Goal: Answer question/provide support: Share knowledge or assist other users

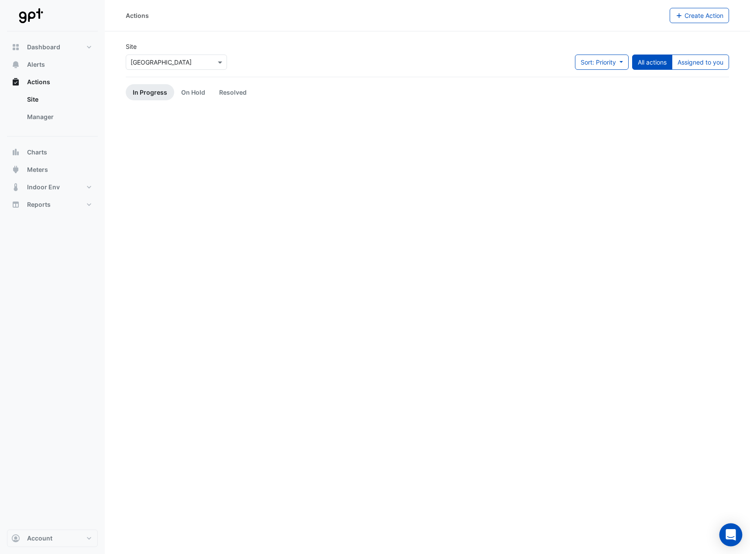
click at [730, 541] on div "Open Intercom Messenger" at bounding box center [731, 535] width 23 height 23
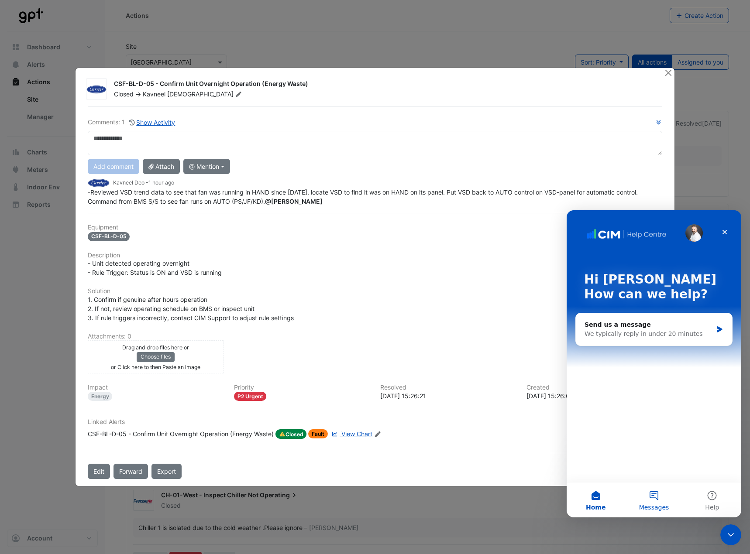
click at [653, 507] on span "Messages" at bounding box center [654, 508] width 30 height 6
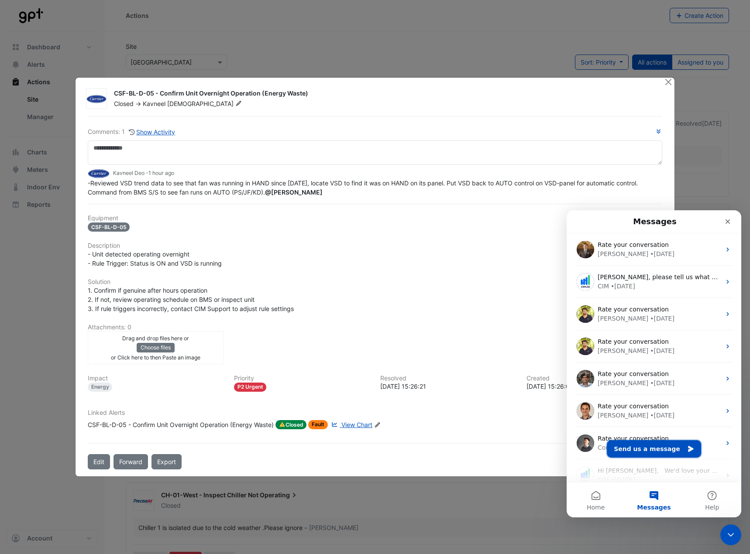
click at [649, 454] on button "Send us a message" at bounding box center [654, 449] width 94 height 17
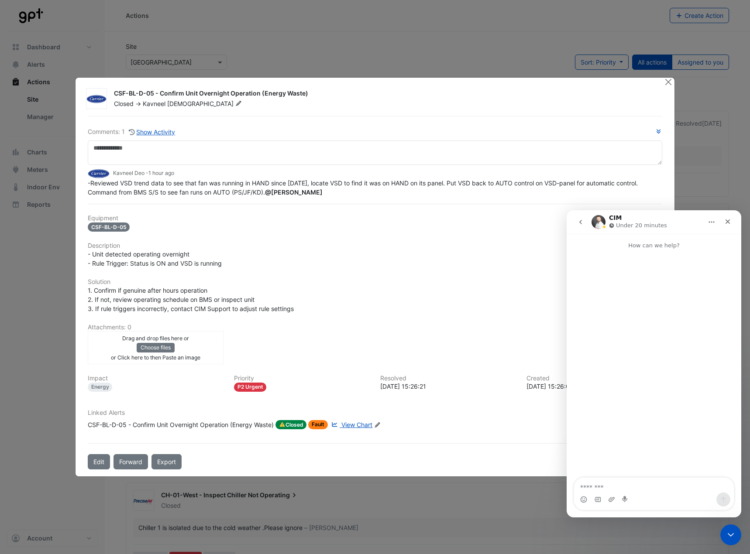
click at [579, 218] on button "go back" at bounding box center [580, 222] width 17 height 17
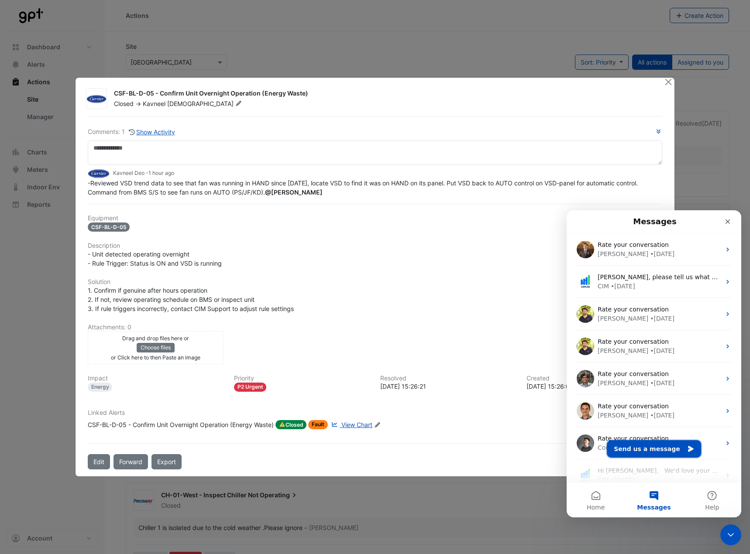
click at [655, 447] on button "Send us a message" at bounding box center [654, 449] width 94 height 17
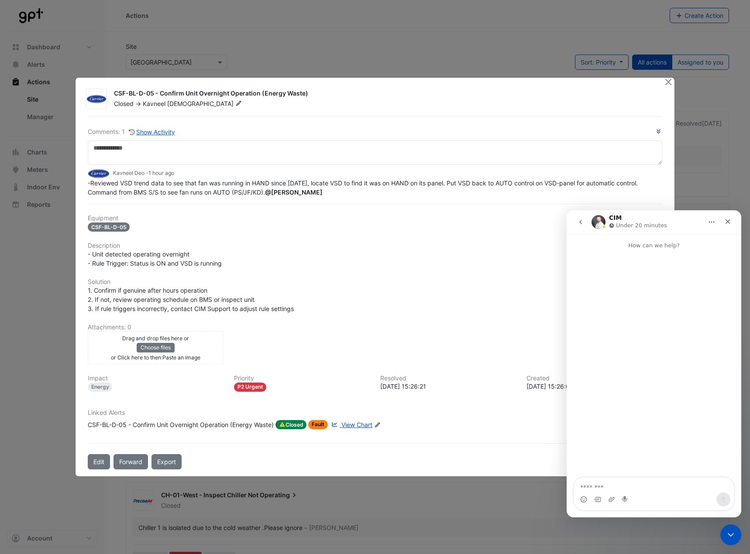
click at [644, 491] on textarea "Message…" at bounding box center [654, 485] width 160 height 15
click at [647, 461] on textarea "**********" at bounding box center [654, 463] width 160 height 41
click at [675, 484] on textarea "**********" at bounding box center [654, 463] width 160 height 41
click at [676, 466] on textarea "**********" at bounding box center [654, 463] width 160 height 41
click at [603, 479] on textarea "**********" at bounding box center [654, 463] width 160 height 41
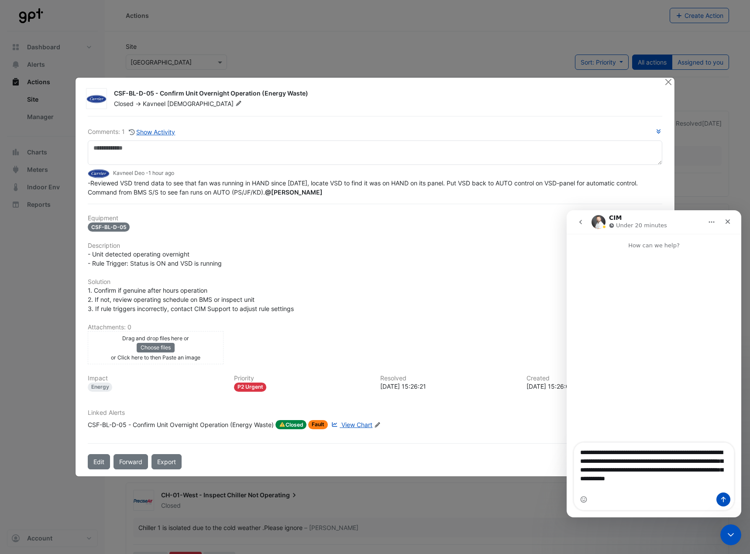
type textarea "**********"
click at [726, 500] on icon "Send a message…" at bounding box center [723, 499] width 7 height 7
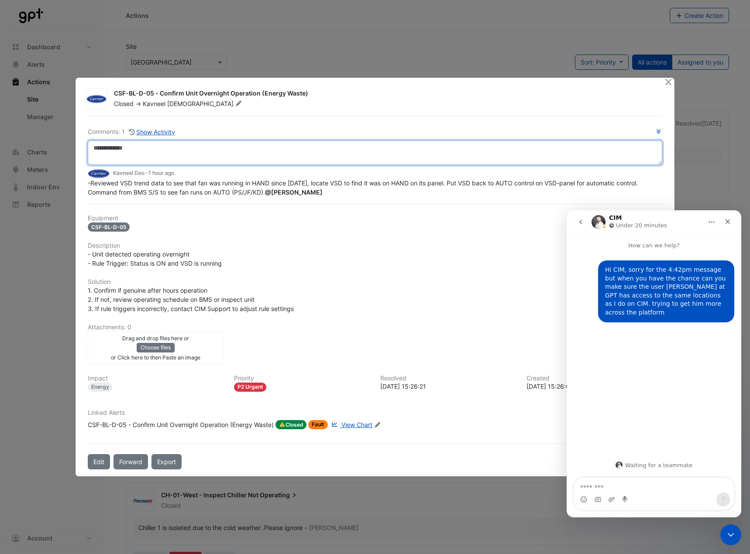
click at [292, 150] on textarea at bounding box center [375, 153] width 575 height 24
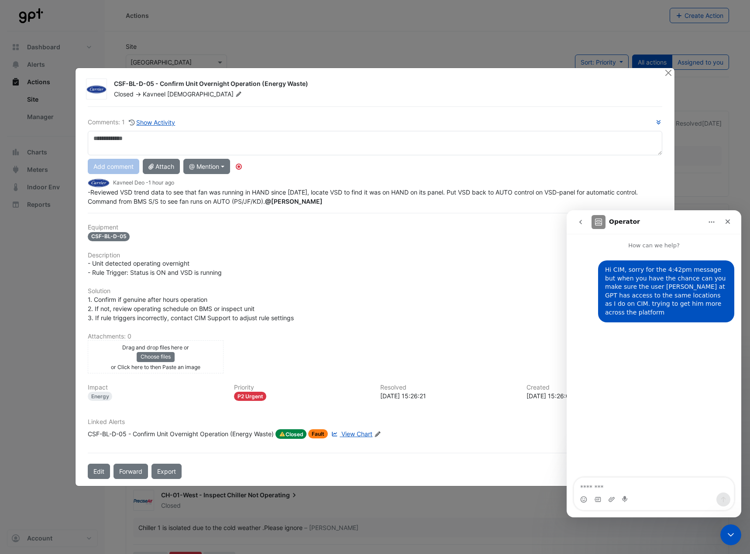
click at [338, 437] on icon at bounding box center [334, 434] width 7 height 5
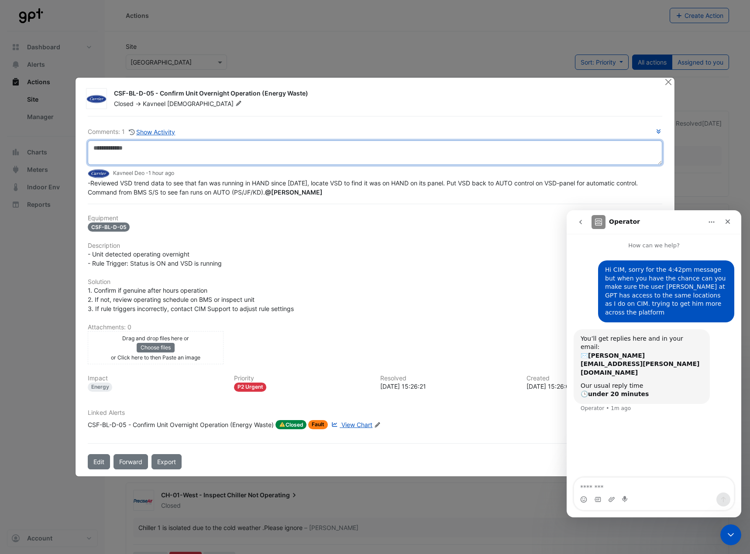
click at [190, 150] on textarea at bounding box center [375, 153] width 575 height 24
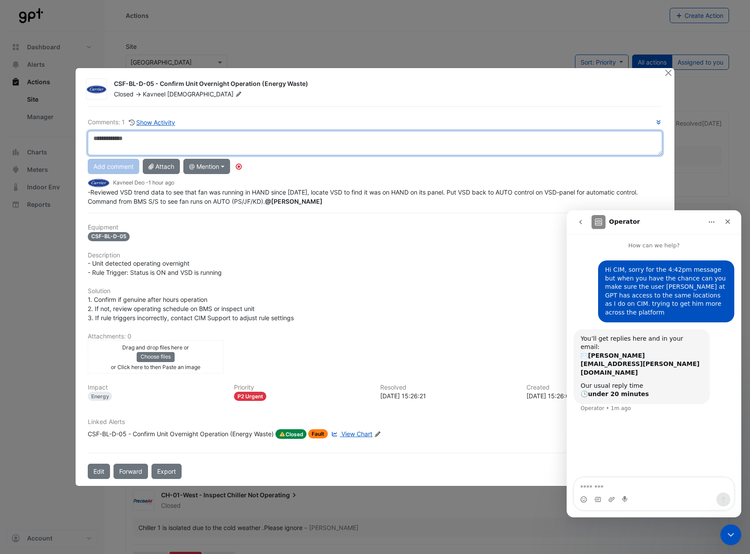
click at [188, 132] on textarea at bounding box center [375, 143] width 575 height 24
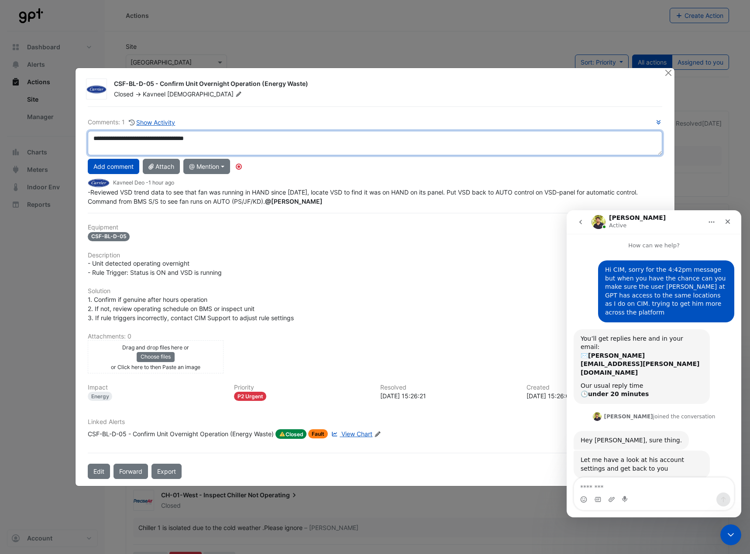
scroll to position [18, 0]
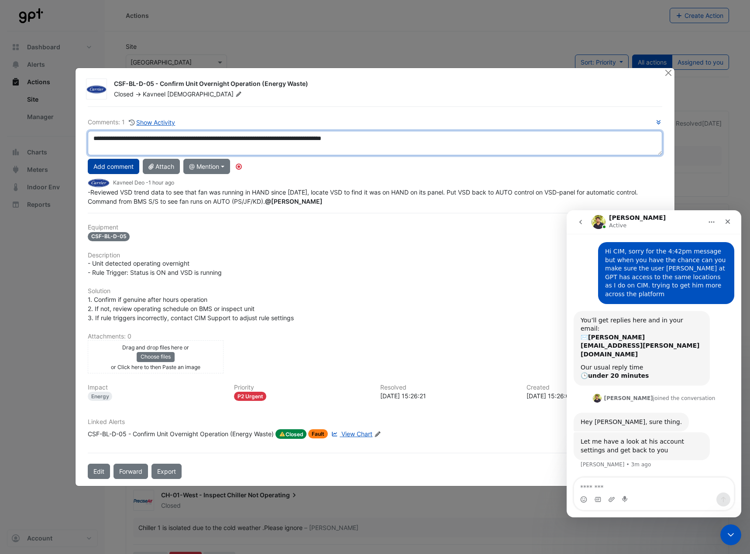
type textarea "**********"
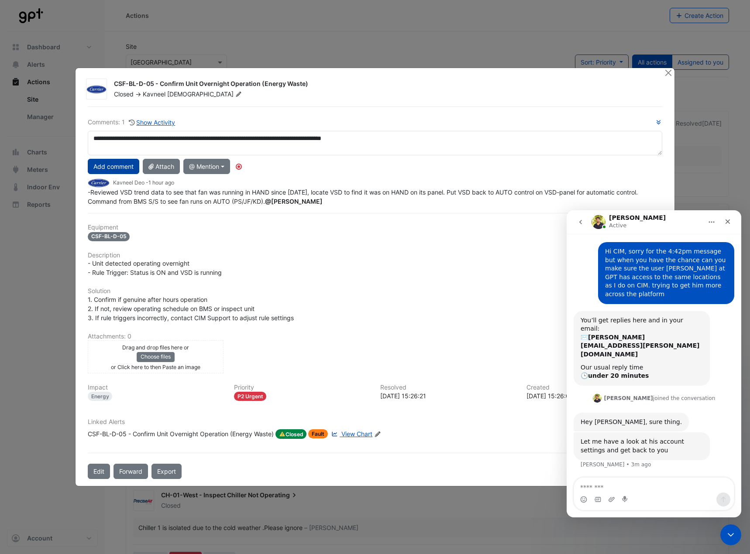
click at [111, 161] on button "Add comment" at bounding box center [114, 166] width 52 height 15
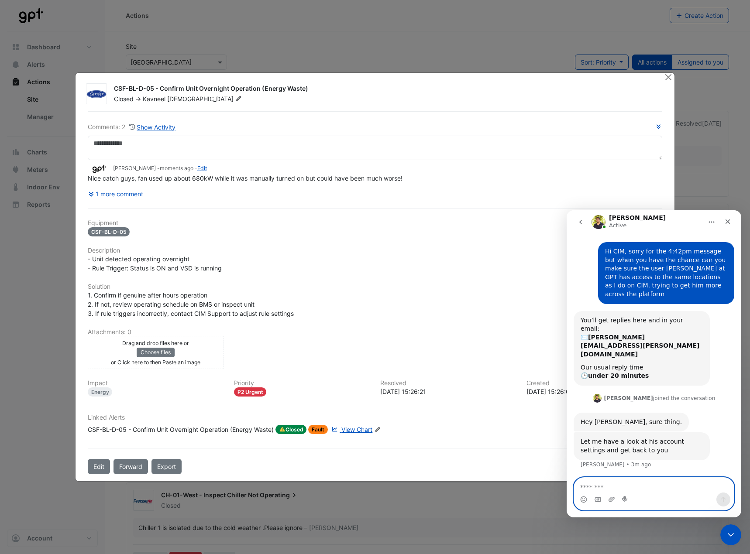
click at [635, 488] on textarea "Message…" at bounding box center [654, 485] width 160 height 15
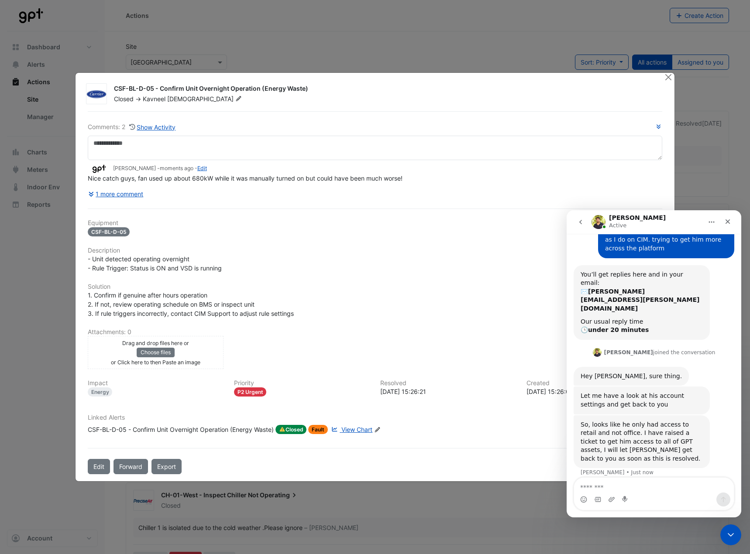
scroll to position [31, 0]
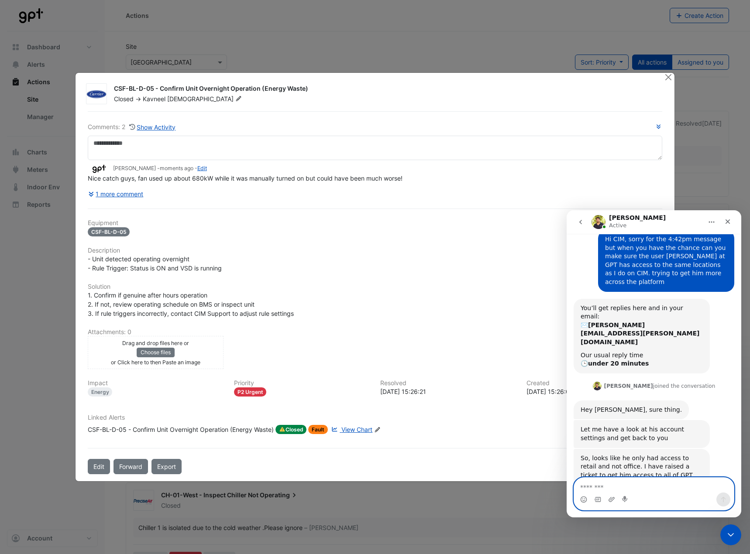
click at [621, 486] on textarea "Message…" at bounding box center [654, 485] width 160 height 15
type textarea "**********"
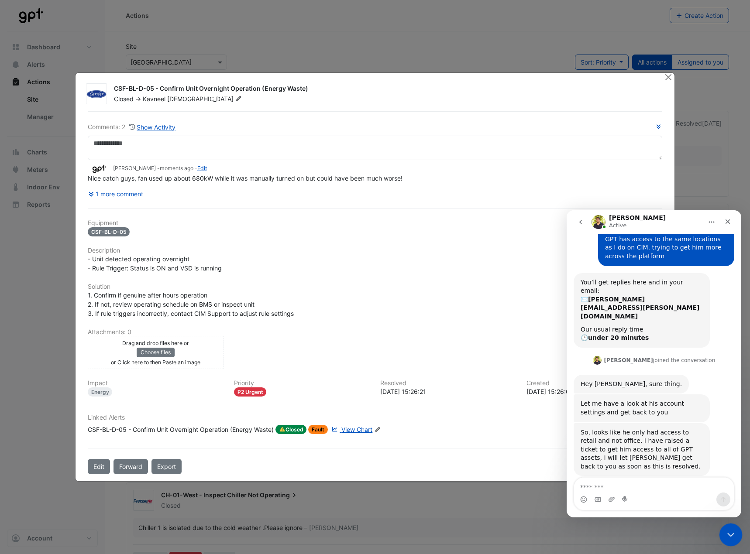
click at [729, 528] on div "Close Intercom Messenger" at bounding box center [729, 533] width 21 height 21
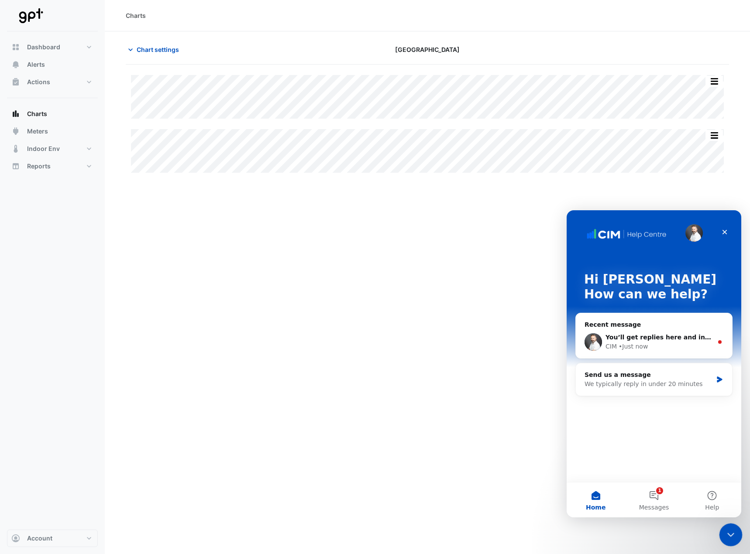
click at [728, 537] on icon "Close Intercom Messenger" at bounding box center [729, 534] width 10 height 10
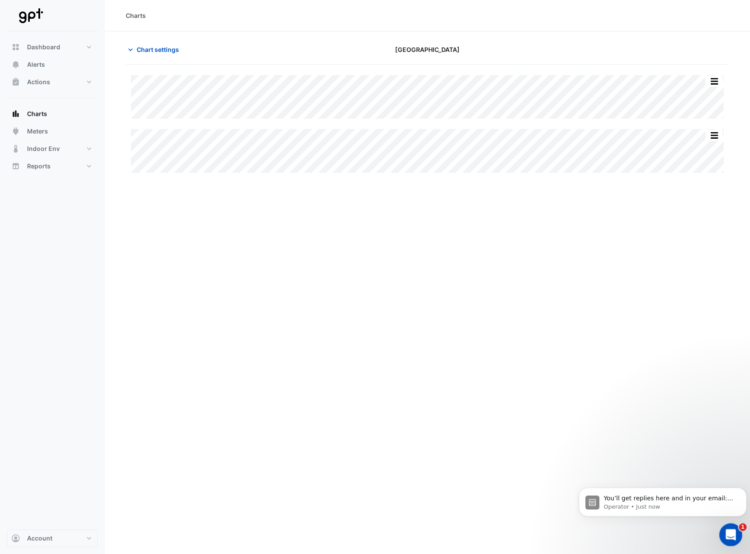
click at [727, 530] on icon "Open Intercom Messenger" at bounding box center [730, 534] width 14 height 14
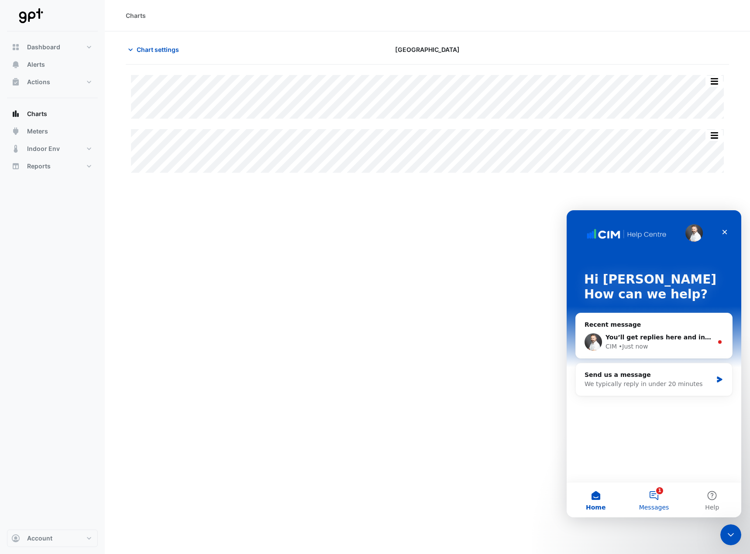
click at [645, 486] on button "1 Messages" at bounding box center [654, 500] width 58 height 35
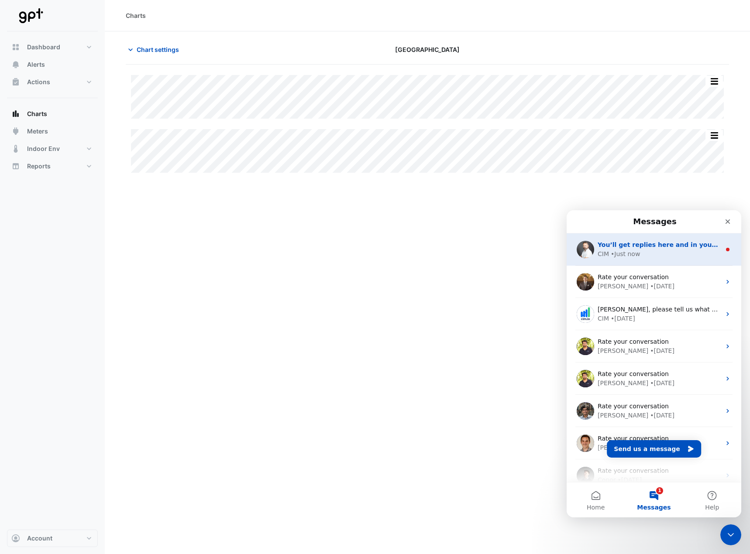
type input "**********"
click at [630, 249] on div "You’ll get replies here and in your email: ✉️ duncan.clark@gpt.com.au Our usual…" at bounding box center [659, 245] width 123 height 9
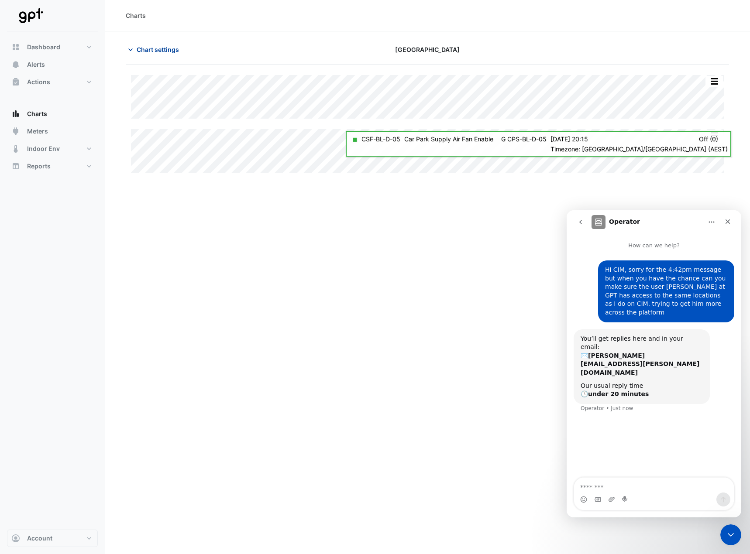
click at [153, 46] on span "Chart settings" at bounding box center [158, 49] width 42 height 9
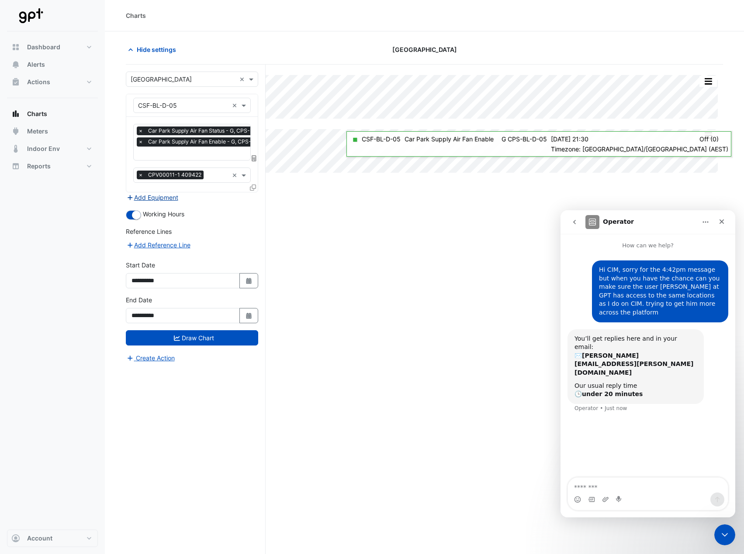
click at [168, 199] on button "Add Equipment" at bounding box center [152, 198] width 53 height 10
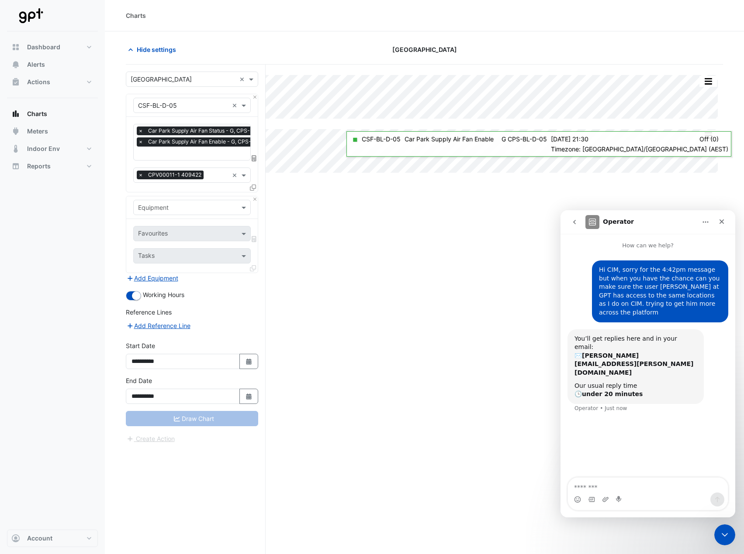
click at [168, 208] on input "text" at bounding box center [183, 207] width 90 height 9
click at [149, 206] on input "**********" at bounding box center [183, 207] width 90 height 9
type input "**********"
click at [162, 239] on span "VSD-CSF-BL-D-05-Westmall" at bounding box center [199, 237] width 117 height 7
click at [162, 230] on input "text" at bounding box center [182, 234] width 88 height 9
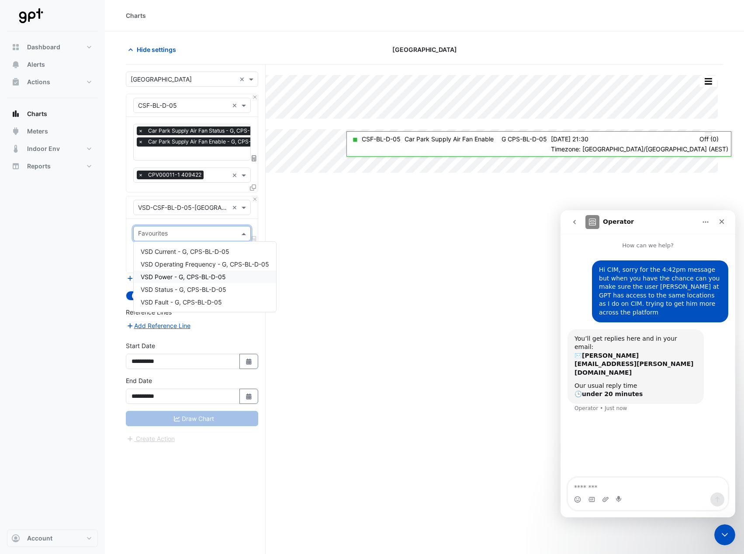
click at [196, 279] on span "VSD Power - G, CPS-BL-D-05" at bounding box center [183, 276] width 85 height 7
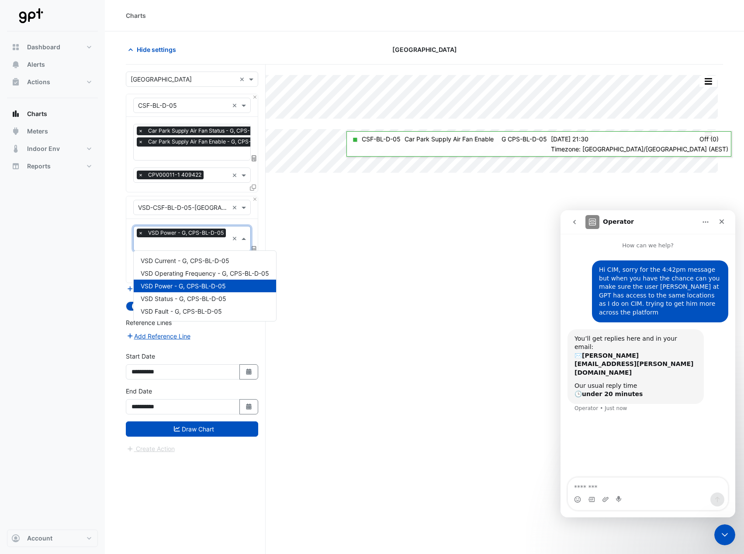
click at [185, 244] on input "text" at bounding box center [183, 245] width 90 height 9
click at [169, 295] on div "VSD Status - G, CPS-BL-D-05" at bounding box center [205, 299] width 142 height 13
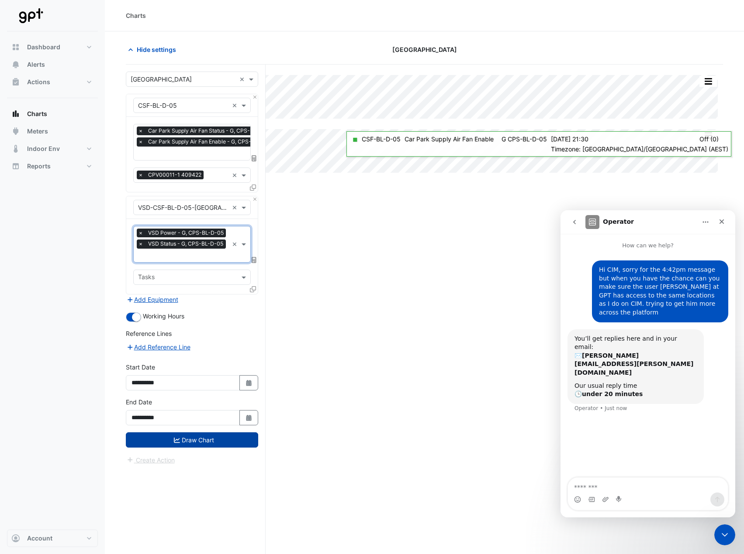
click at [211, 437] on button "Draw Chart" at bounding box center [192, 440] width 132 height 15
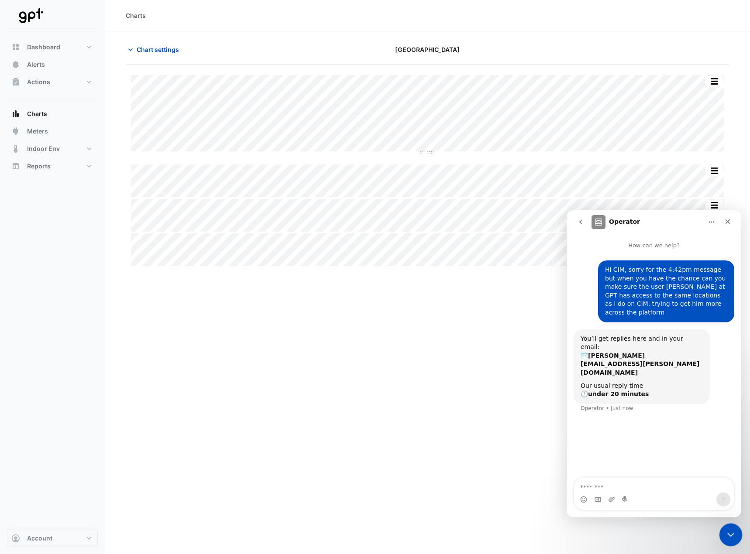
drag, startPoint x: 736, startPoint y: 534, endPoint x: 735, endPoint y: 529, distance: 4.4
click at [737, 531] on div "Close Intercom Messenger" at bounding box center [729, 533] width 21 height 21
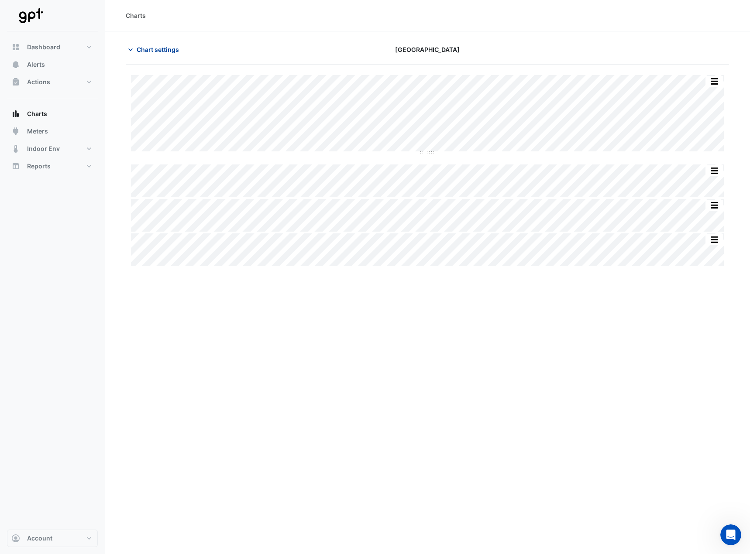
click at [157, 45] on span "Chart settings" at bounding box center [158, 49] width 42 height 9
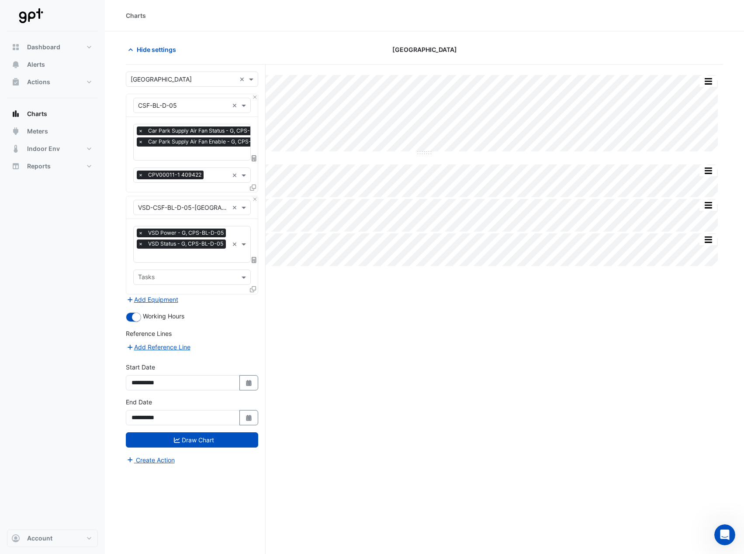
click at [185, 255] on input "text" at bounding box center [183, 256] width 90 height 9
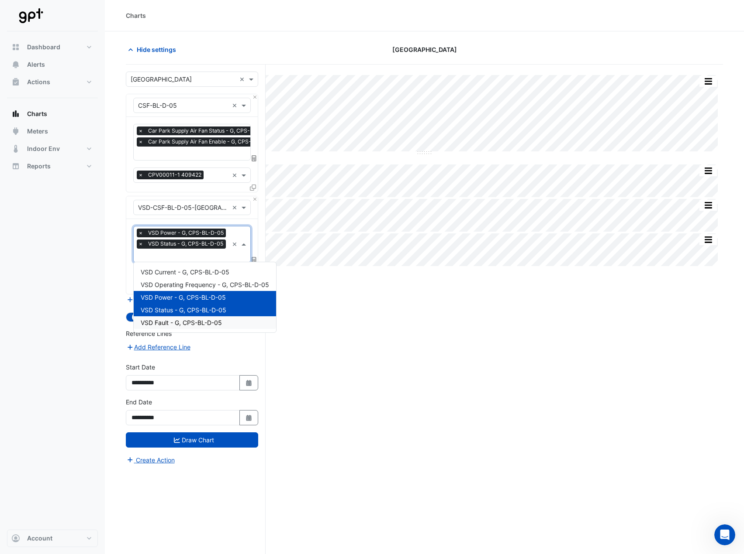
click at [178, 319] on span "VSD Fault - G, CPS-BL-D-05" at bounding box center [181, 322] width 81 height 7
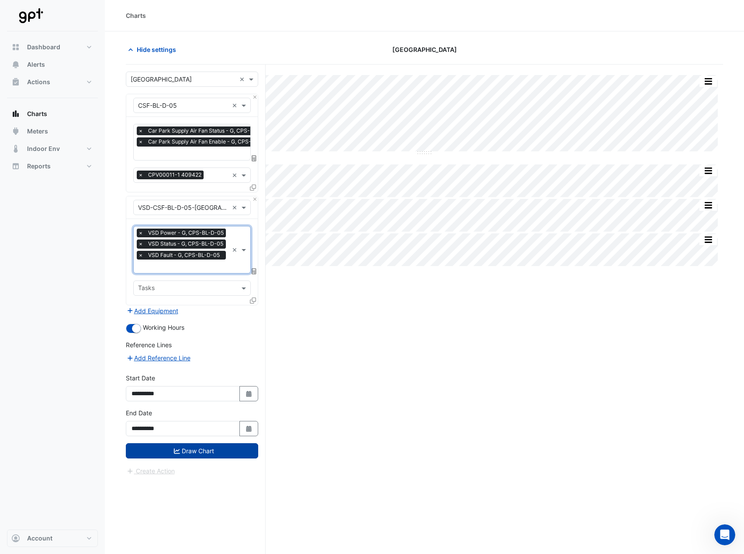
click at [214, 454] on button "Draw Chart" at bounding box center [192, 451] width 132 height 15
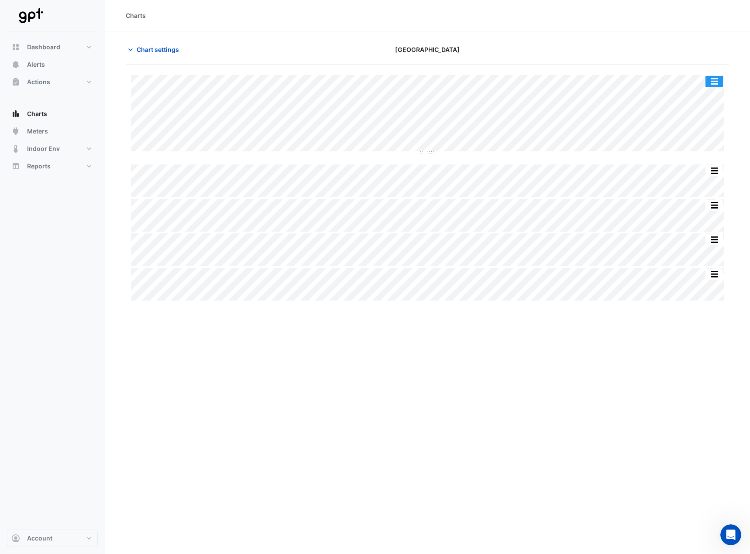
click at [716, 76] on button "button" at bounding box center [714, 81] width 17 height 11
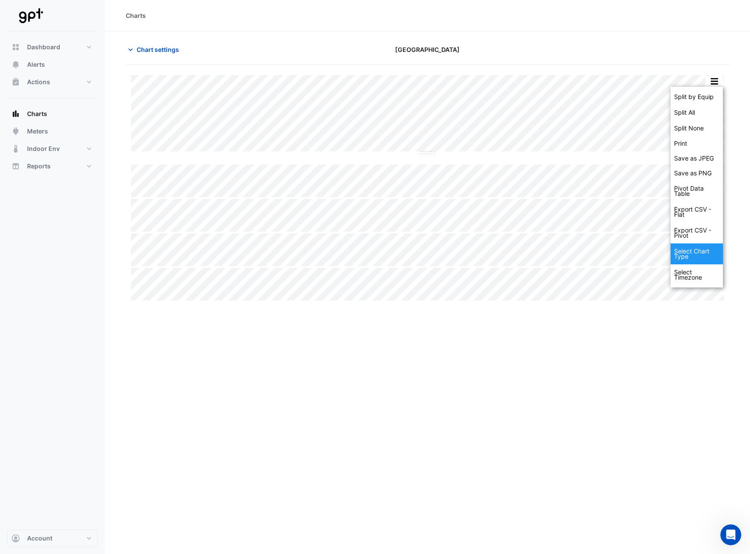
click at [695, 251] on div "Select Chart Type" at bounding box center [697, 254] width 52 height 21
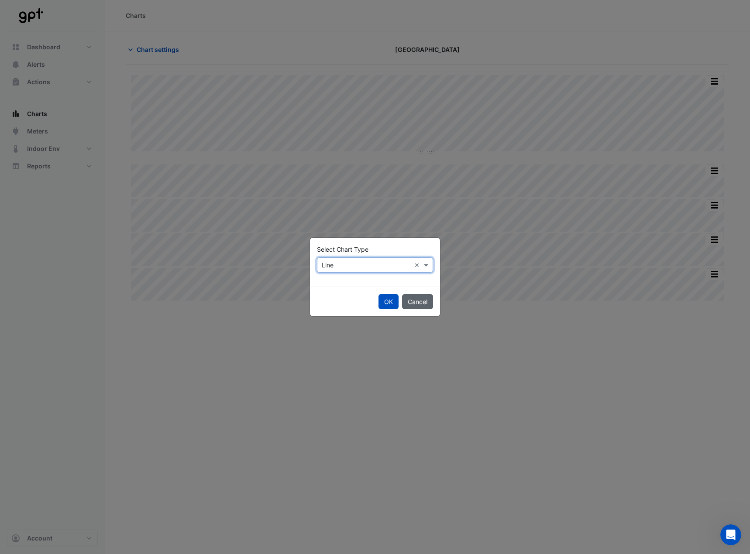
click at [421, 303] on button "Cancel" at bounding box center [417, 301] width 31 height 15
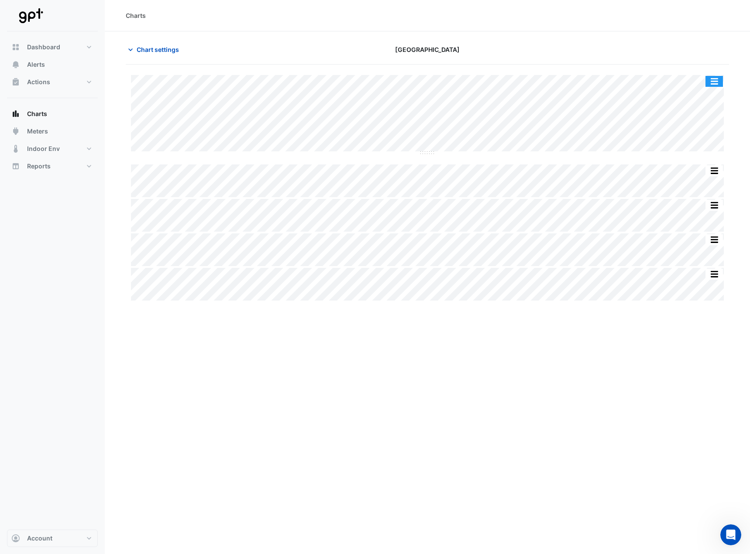
click at [717, 80] on button "button" at bounding box center [714, 81] width 17 height 11
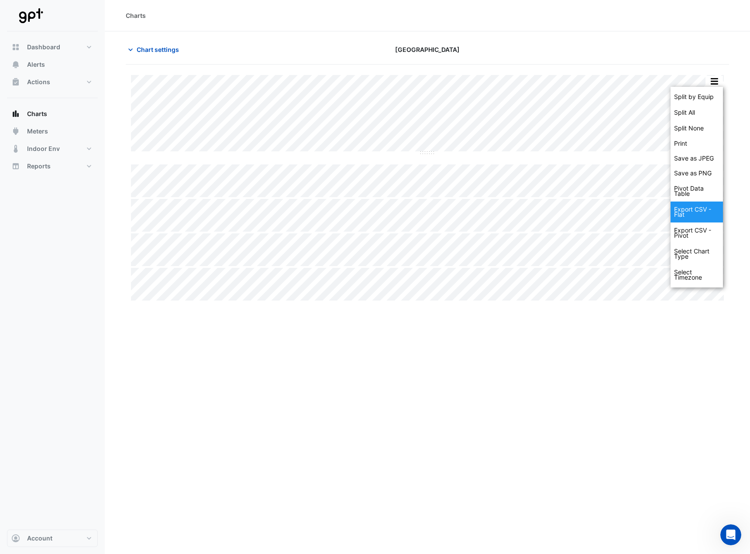
click at [689, 212] on div "Export CSV - Flat" at bounding box center [697, 212] width 52 height 21
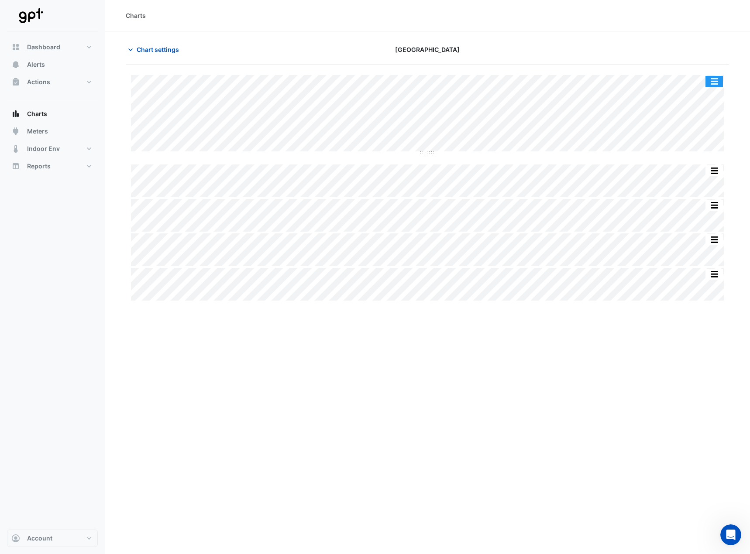
click at [711, 80] on button "button" at bounding box center [714, 81] width 17 height 11
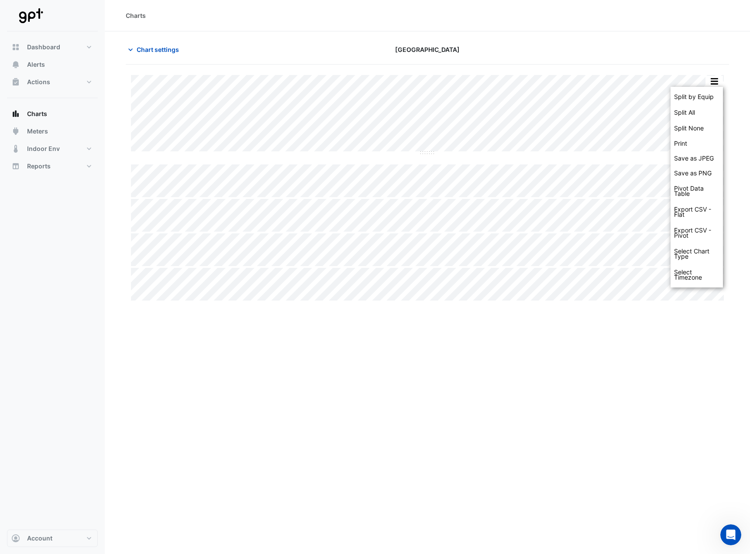
click at [650, 56] on div at bounding box center [632, 49] width 205 height 15
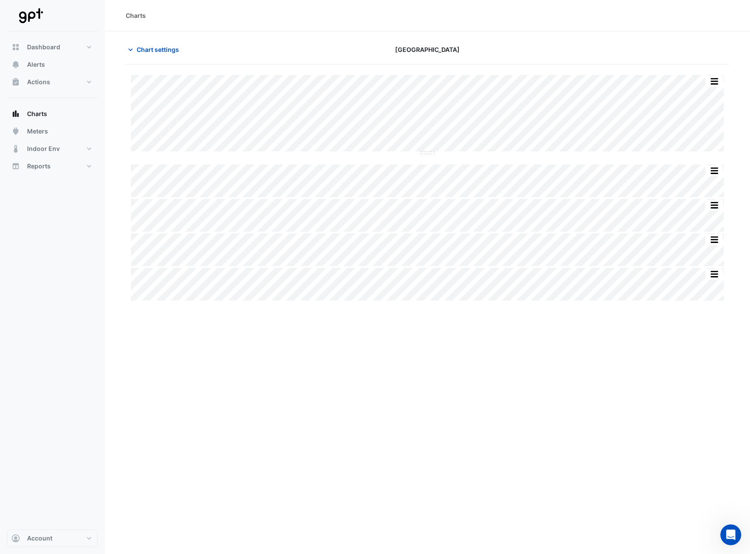
click at [709, 80] on button "button" at bounding box center [714, 81] width 17 height 11
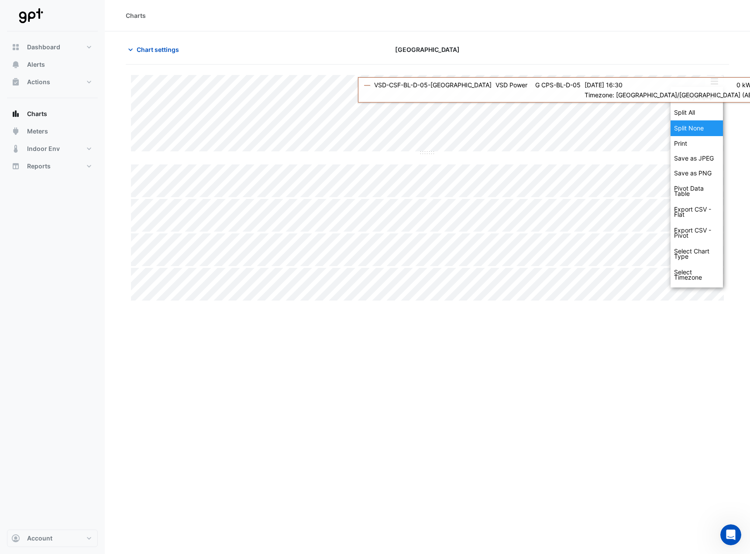
click at [695, 130] on div "Split None" at bounding box center [697, 129] width 52 height 16
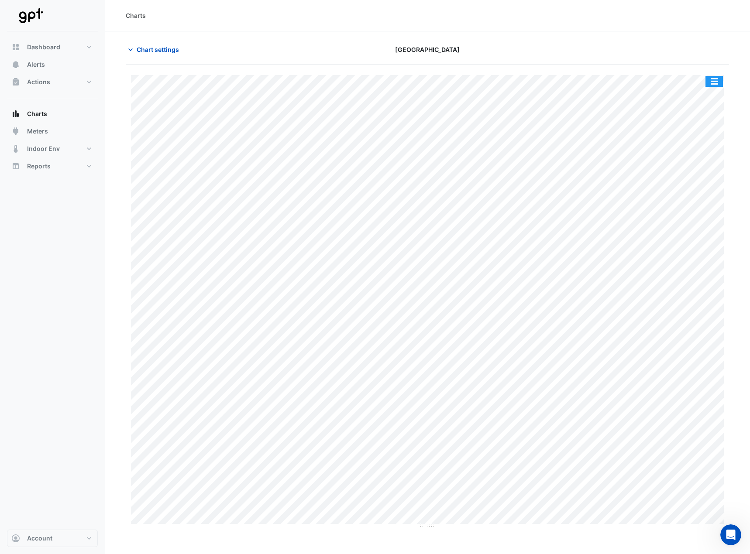
click at [713, 83] on button "button" at bounding box center [714, 81] width 17 height 11
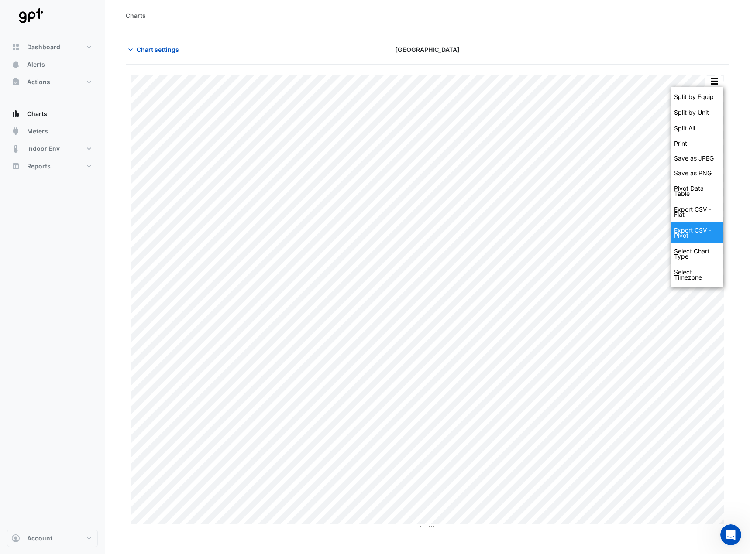
click at [701, 230] on div "Export CSV - Pivot" at bounding box center [697, 233] width 52 height 21
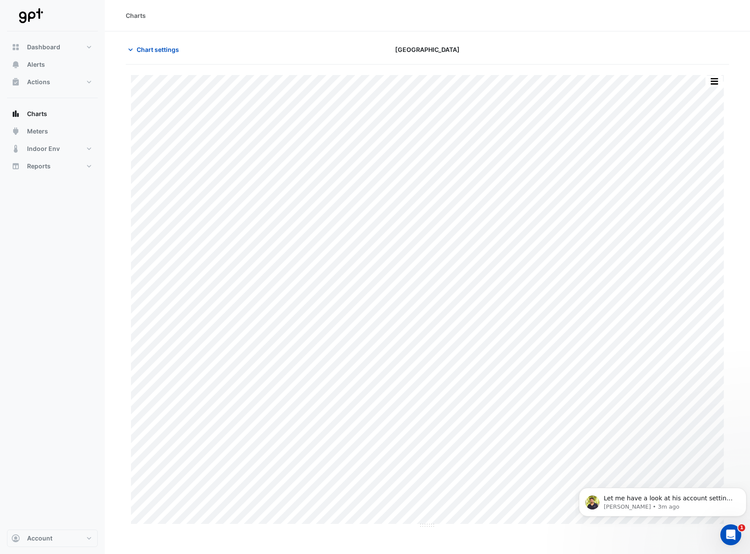
scroll to position [18, 0]
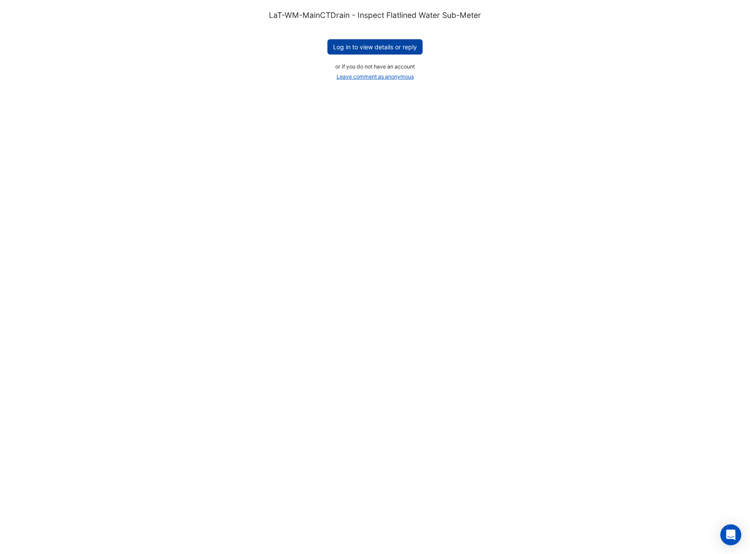
click at [367, 45] on button "Log in to view details or reply" at bounding box center [374, 46] width 95 height 15
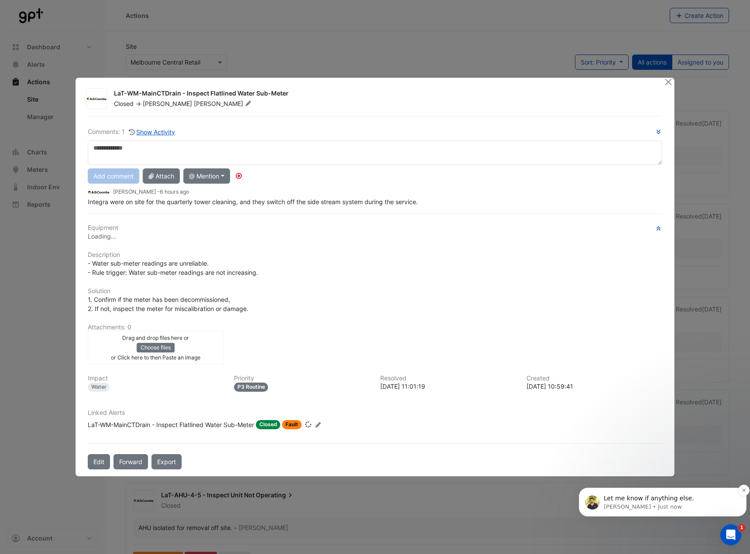
click at [643, 496] on p "Let me know if anything else." at bounding box center [670, 499] width 132 height 9
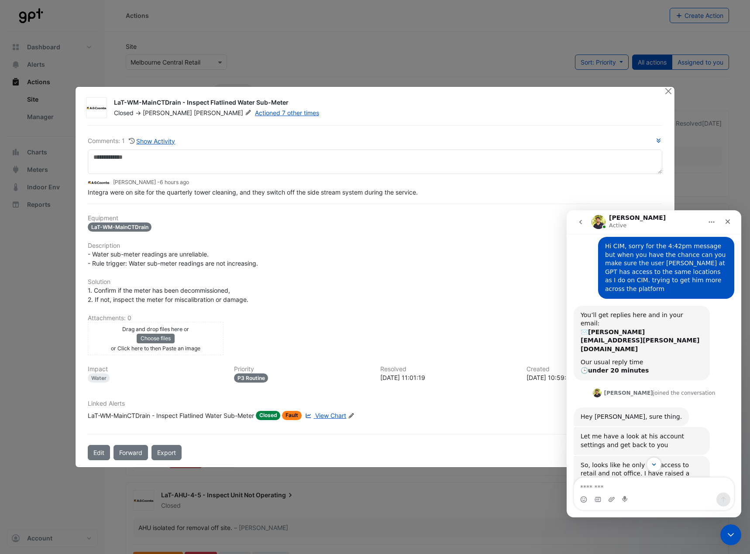
scroll to position [83, 0]
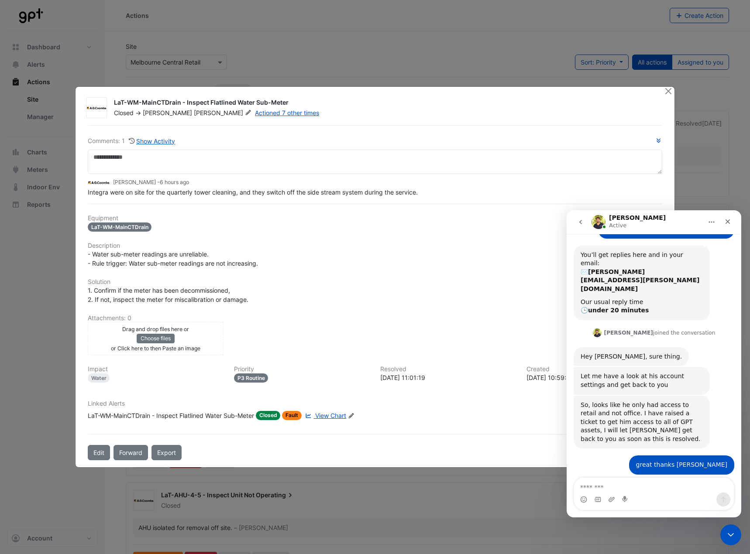
click at [634, 489] on textarea "Message…" at bounding box center [654, 485] width 160 height 15
type textarea "**********"
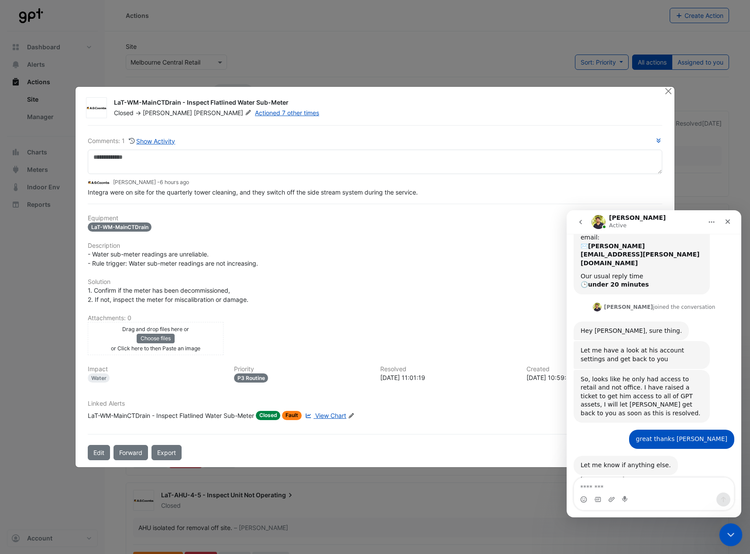
drag, startPoint x: 727, startPoint y: 533, endPoint x: 1429, endPoint y: 1050, distance: 871.5
click at [727, 532] on icon "Close Intercom Messenger" at bounding box center [730, 533] width 6 height 3
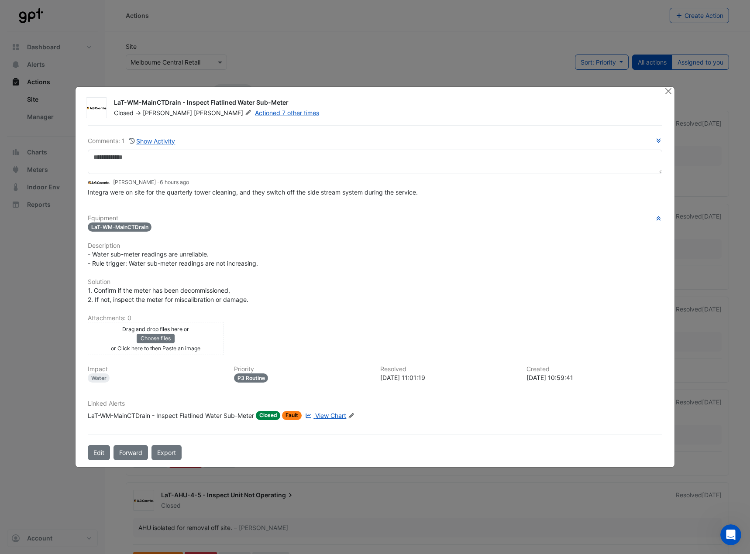
click at [325, 414] on span "View Chart" at bounding box center [330, 415] width 31 height 7
click at [668, 92] on button "Close" at bounding box center [668, 91] width 9 height 9
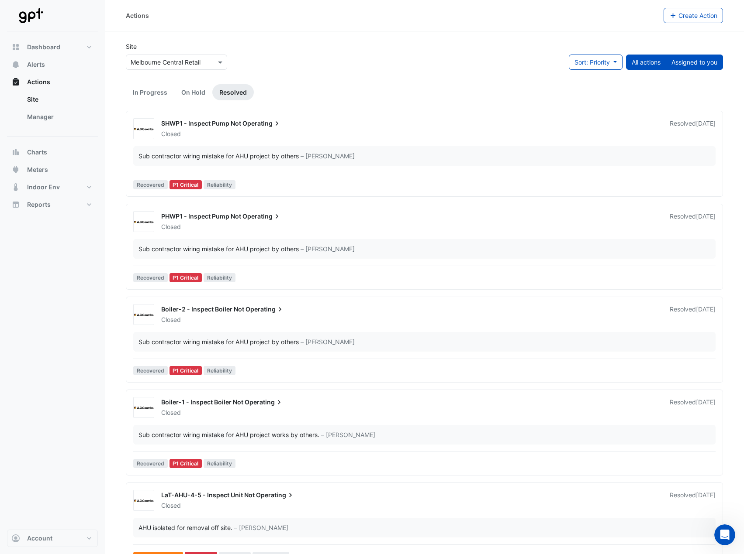
click at [701, 62] on button "Assigned to you" at bounding box center [693, 62] width 57 height 15
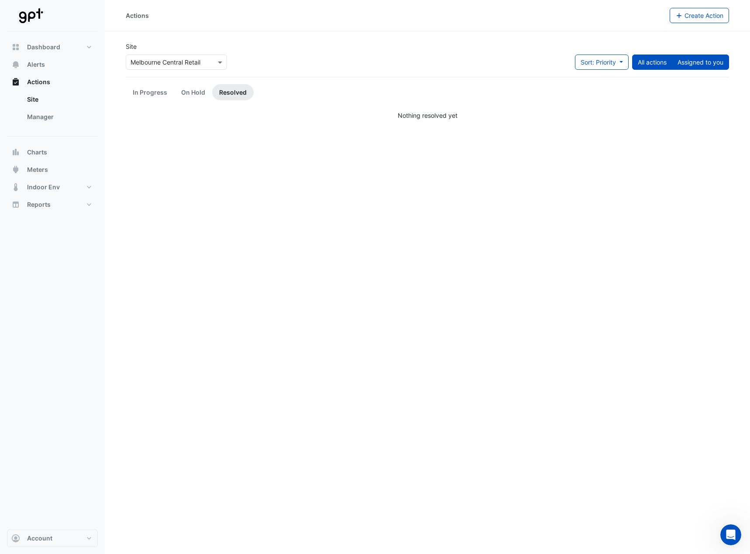
click at [648, 62] on button "All actions" at bounding box center [652, 62] width 40 height 15
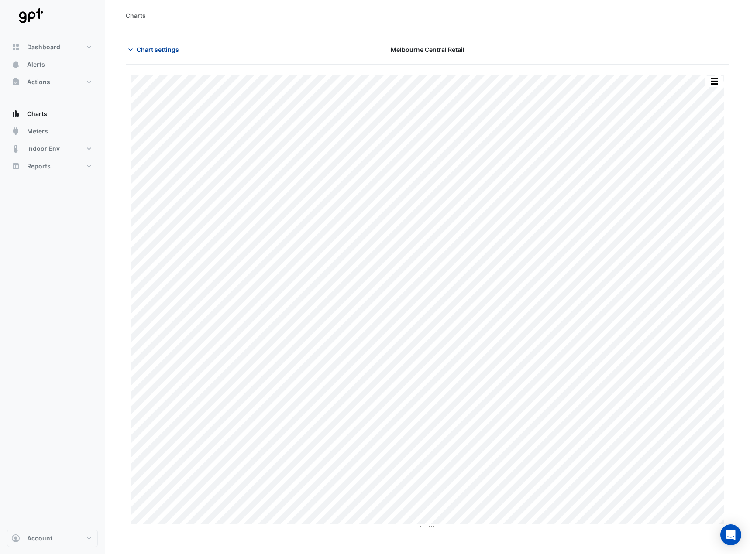
click at [171, 52] on span "Chart settings" at bounding box center [158, 49] width 42 height 9
type input "**********"
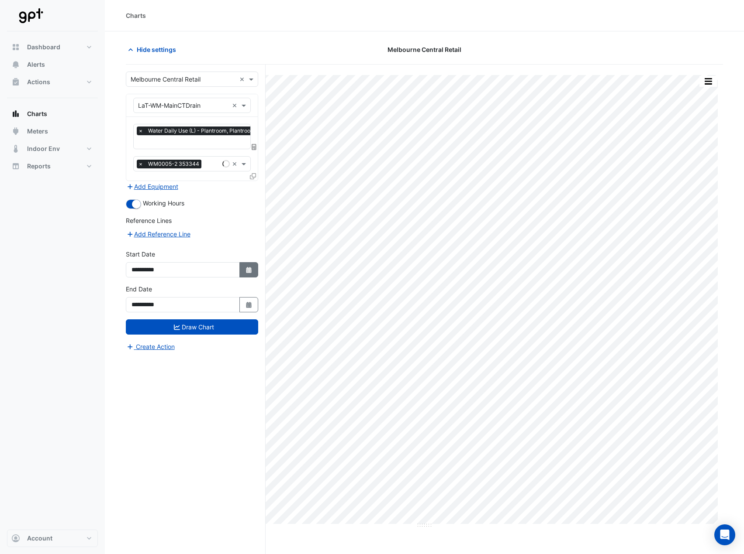
click at [247, 263] on button "Select Date" at bounding box center [248, 269] width 19 height 15
select select "*"
select select "****"
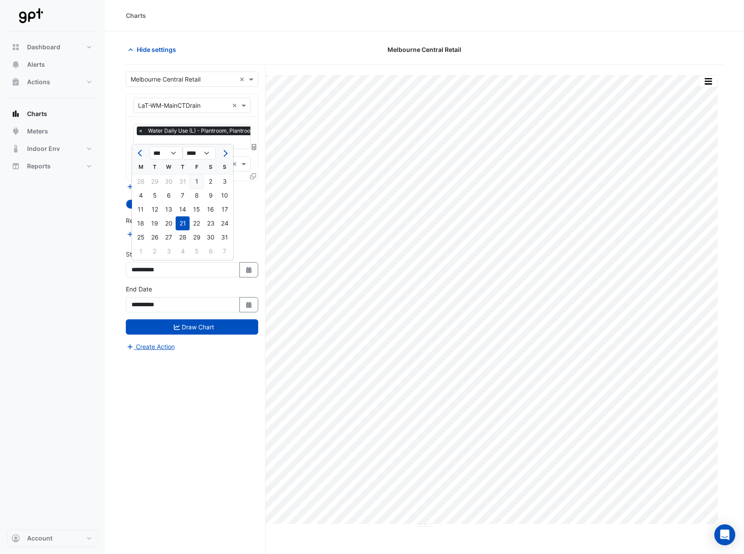
click at [194, 182] on div "1" at bounding box center [196, 182] width 14 height 14
type input "**********"
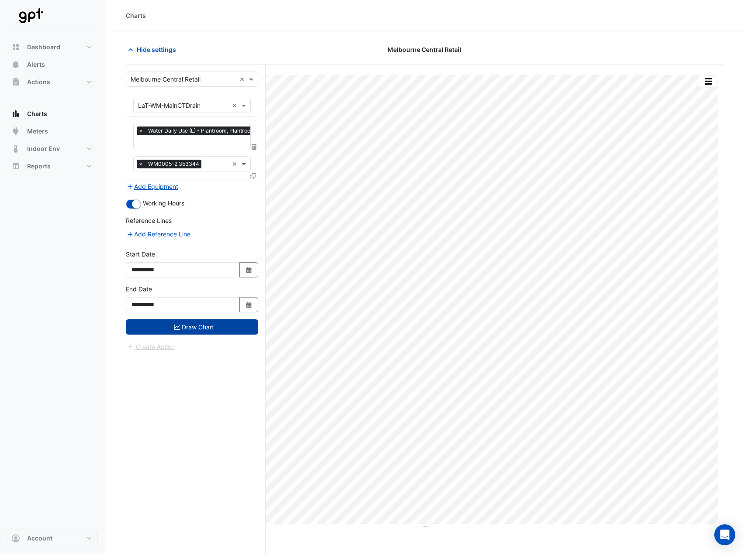
click at [217, 329] on button "Draw Chart" at bounding box center [192, 327] width 132 height 15
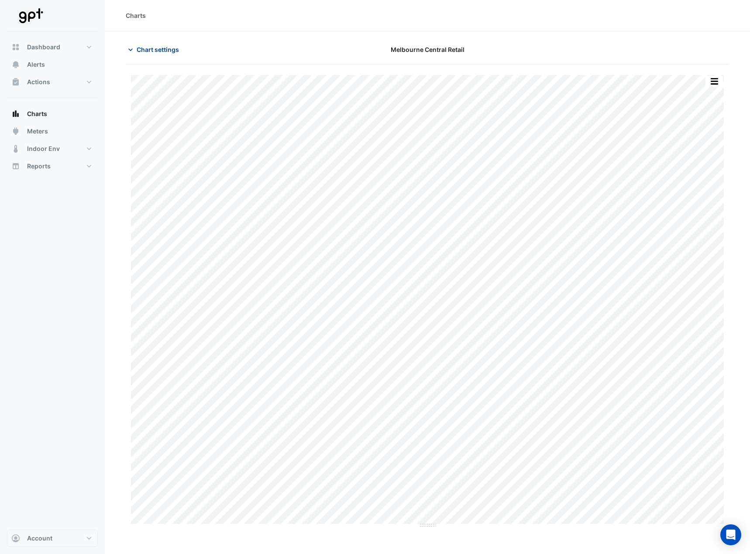
click at [148, 52] on span "Chart settings" at bounding box center [158, 49] width 42 height 9
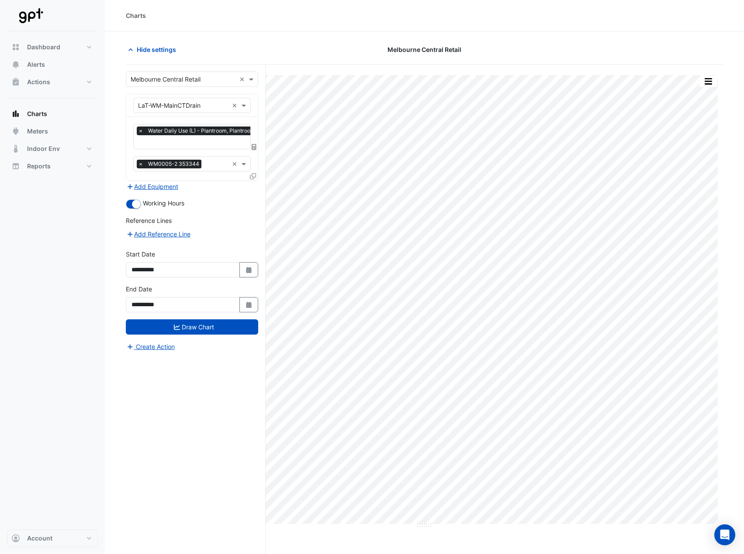
scroll to position [0, 4]
click at [195, 140] on input "text" at bounding box center [194, 142] width 121 height 9
drag, startPoint x: 274, startPoint y: 51, endPoint x: 346, endPoint y: 64, distance: 73.1
click at [277, 51] on div "Hide settings" at bounding box center [222, 49] width 203 height 15
